Goal: Download file/media

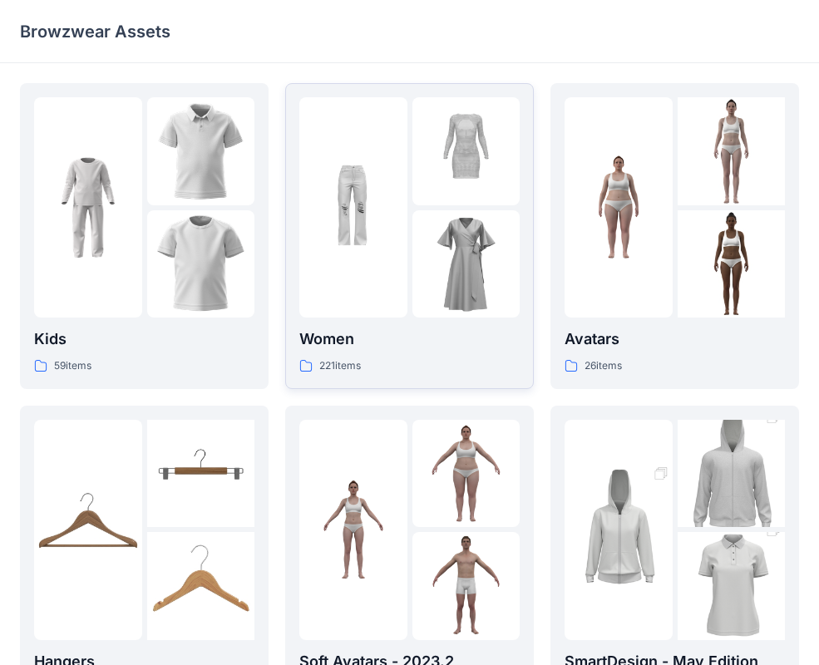
click at [376, 261] on div at bounding box center [353, 207] width 108 height 220
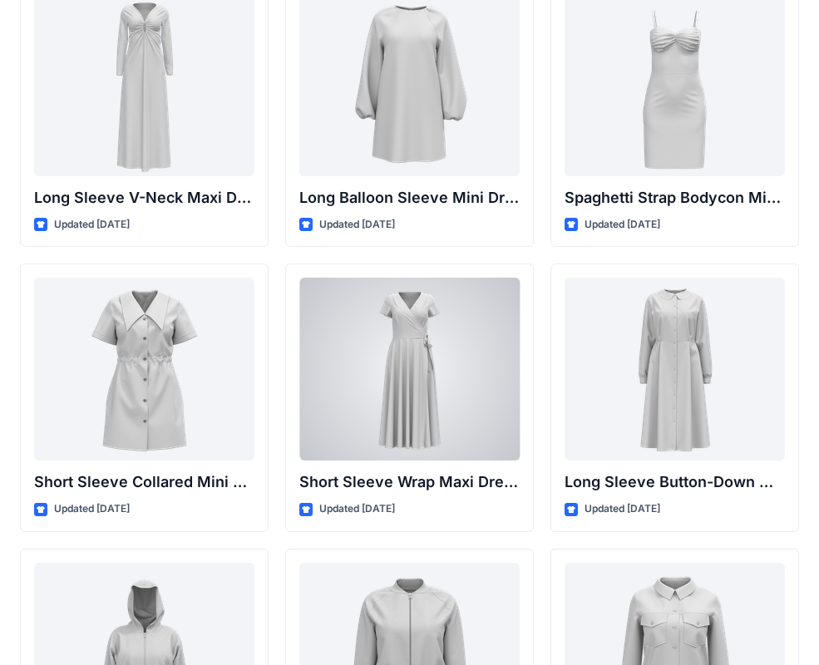
scroll to position [2767, 0]
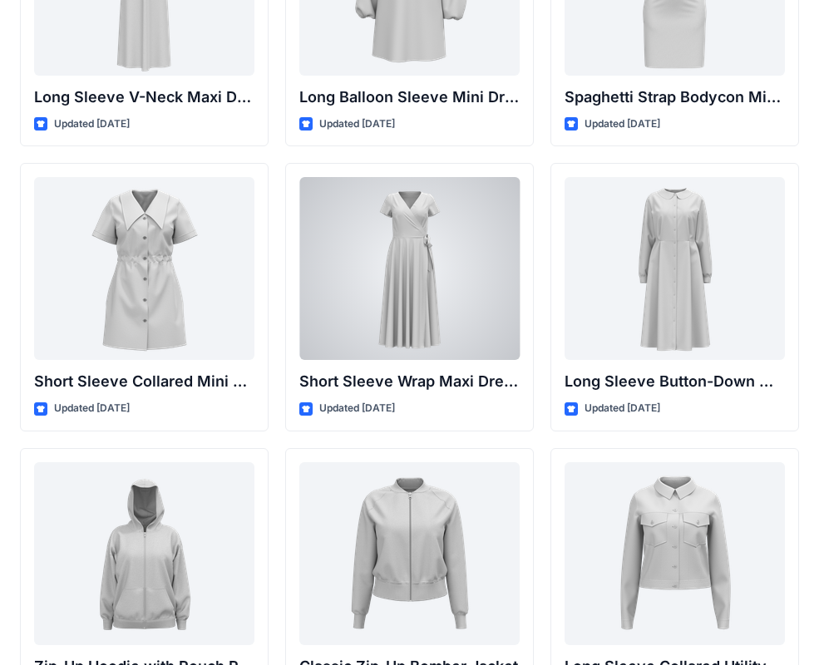
click at [480, 335] on div at bounding box center [409, 268] width 220 height 183
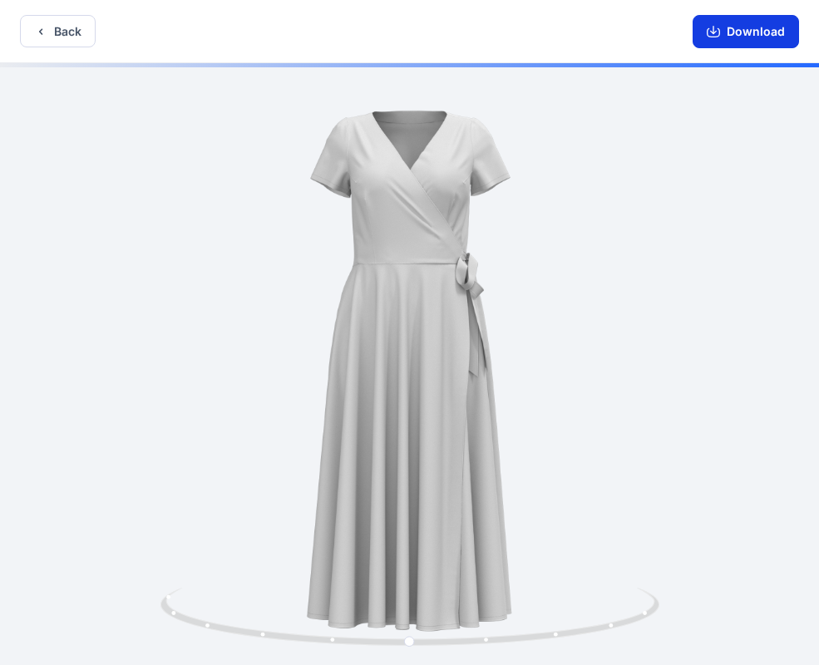
click at [729, 30] on button "Download" at bounding box center [745, 31] width 106 height 33
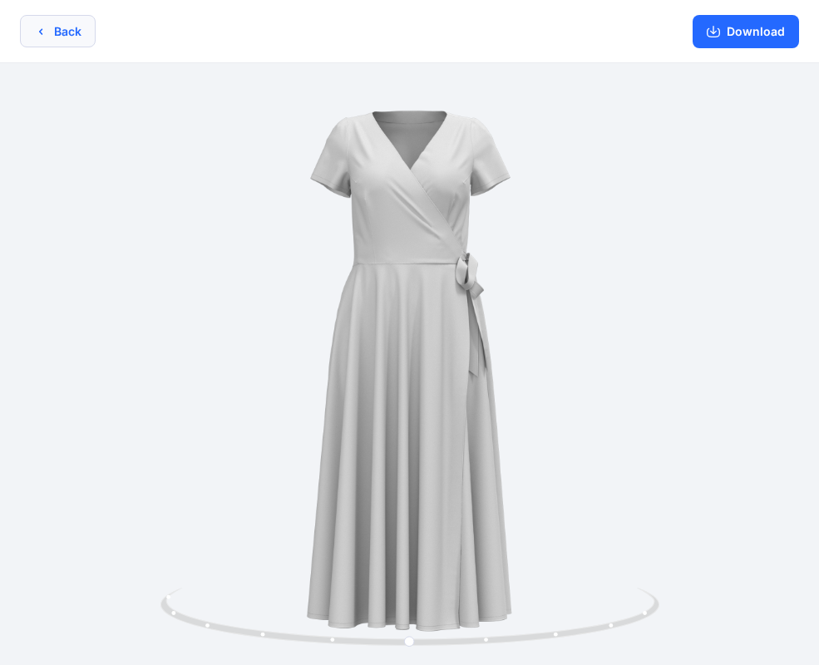
click at [81, 31] on button "Back" at bounding box center [58, 31] width 76 height 32
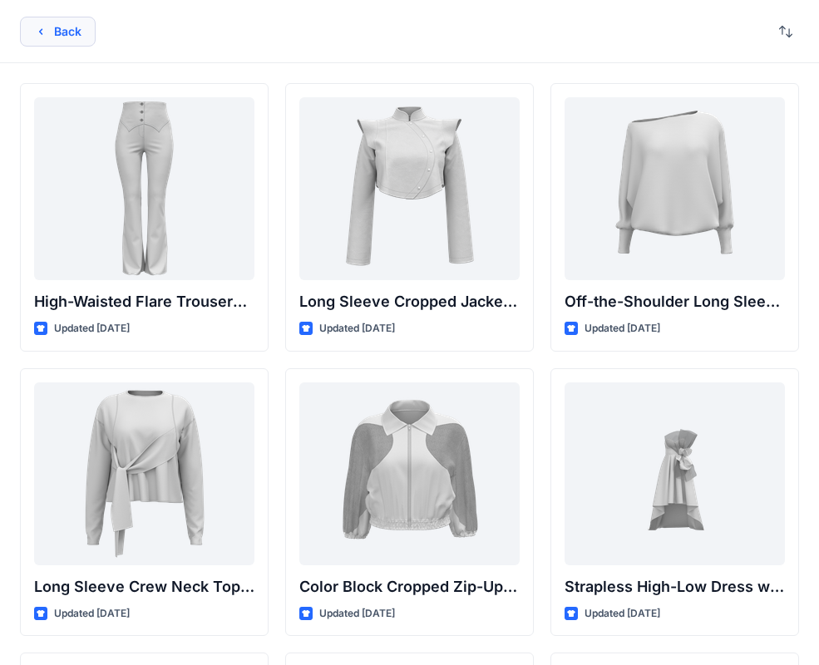
click at [52, 27] on button "Back" at bounding box center [58, 32] width 76 height 30
